Goal: Navigation & Orientation: Find specific page/section

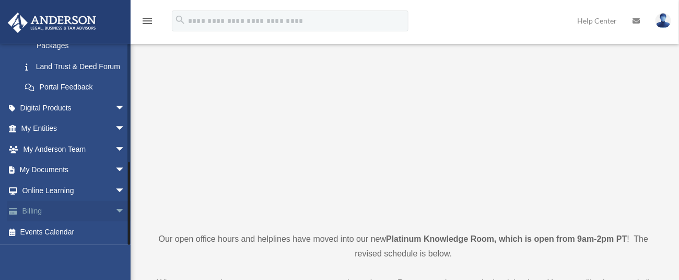
scroll to position [209, 0]
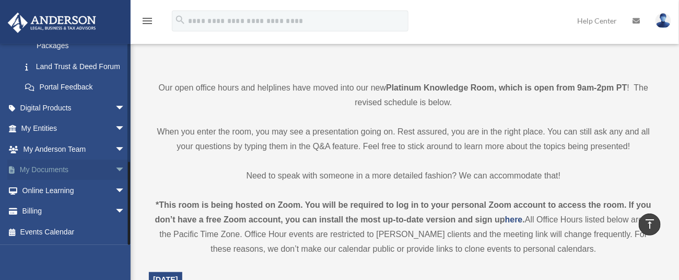
click at [70, 170] on link "My Documents arrow_drop_down" at bounding box center [74, 169] width 134 height 21
click at [115, 170] on span "arrow_drop_down" at bounding box center [125, 169] width 21 height 21
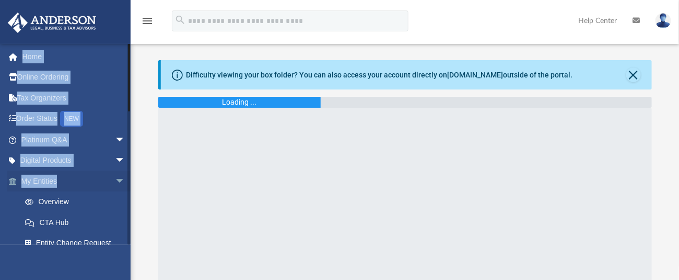
click at [56, 190] on div "wepolk@msn.com Sign Out wepolk@msn.com Home Online Ordering Tax Organizers Orde…" at bounding box center [65, 183] width 131 height 280
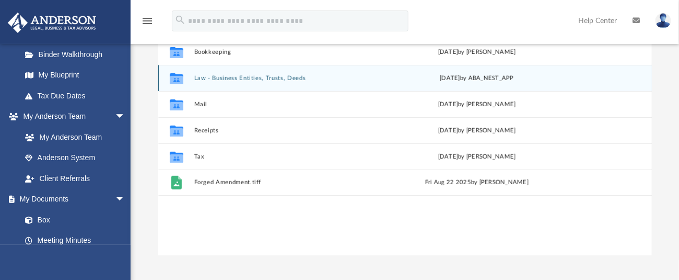
scroll to position [70, 0]
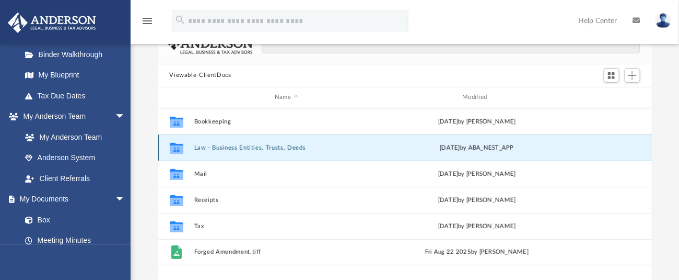
click at [285, 146] on button "Law - Business Entities, Trusts, Deeds" at bounding box center [287, 147] width 186 height 7
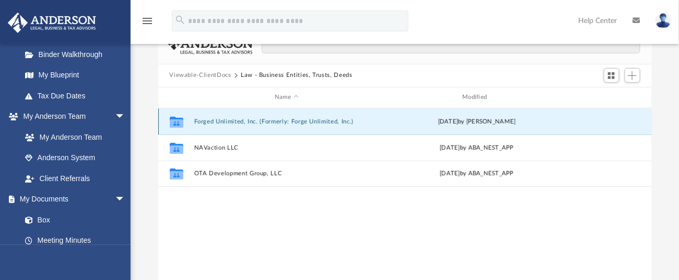
click at [235, 119] on button "Forged Unlimited, Inc. (Formerly: Forge Unlimited, Inc.)" at bounding box center [287, 121] width 186 height 7
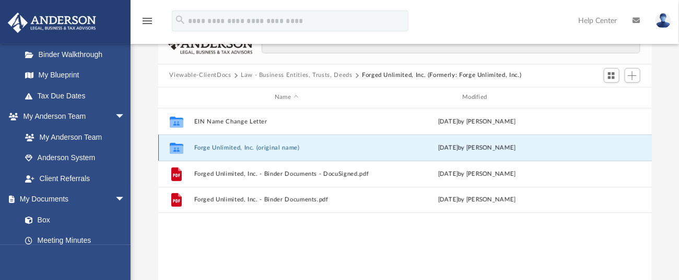
click at [253, 146] on button "Forge Unlimited, Inc. (original name)" at bounding box center [287, 147] width 186 height 7
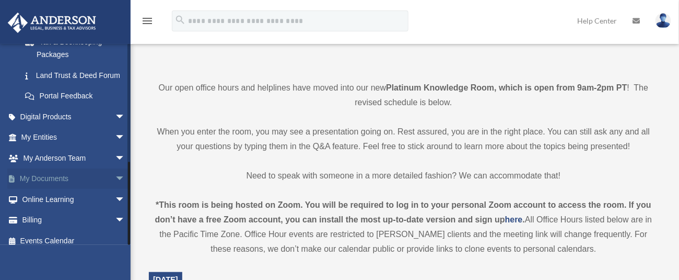
scroll to position [276, 0]
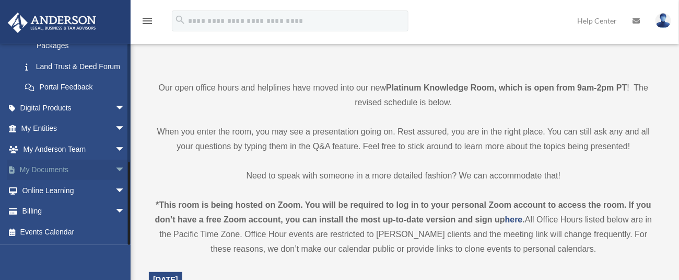
click at [115, 168] on span "arrow_drop_down" at bounding box center [125, 169] width 21 height 21
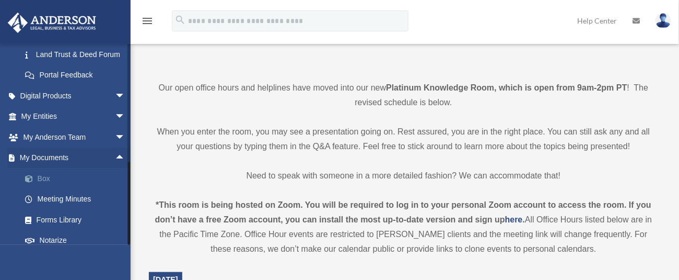
click at [63, 189] on link "Box" at bounding box center [78, 178] width 126 height 21
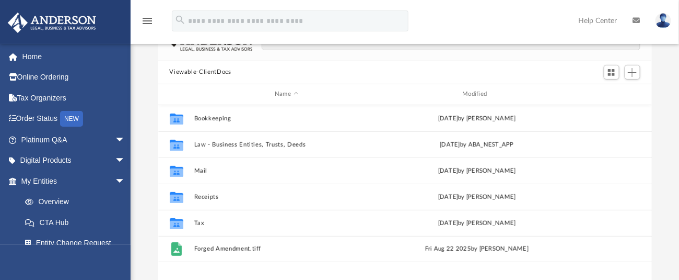
scroll to position [49, 0]
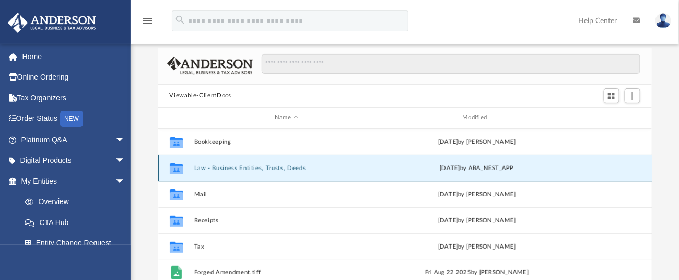
click at [239, 164] on button "Law - Business Entities, Trusts, Deeds" at bounding box center [287, 167] width 186 height 7
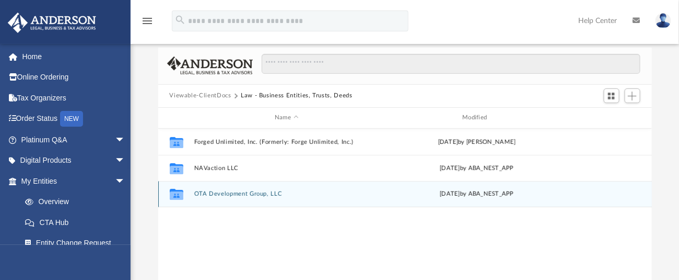
click at [252, 191] on button "OTA Development Group, LLC" at bounding box center [287, 193] width 186 height 7
